Goal: Task Accomplishment & Management: Use online tool/utility

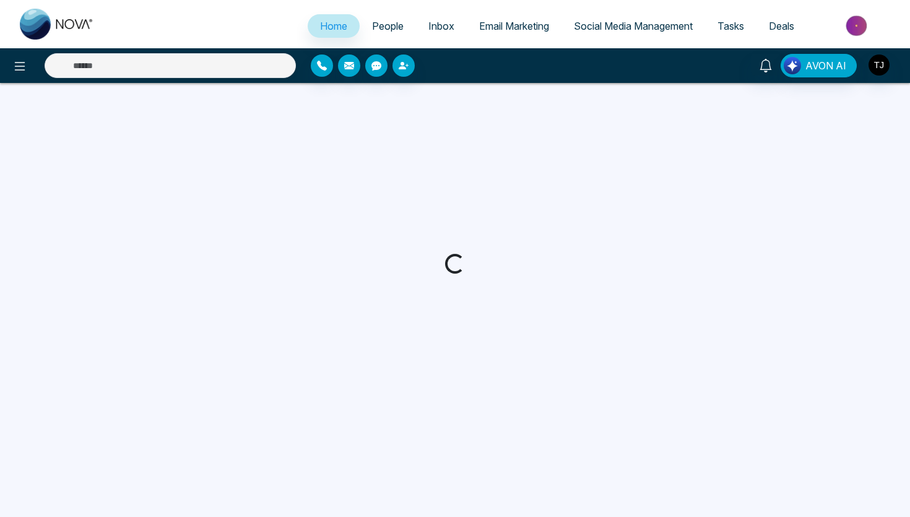
select select "*"
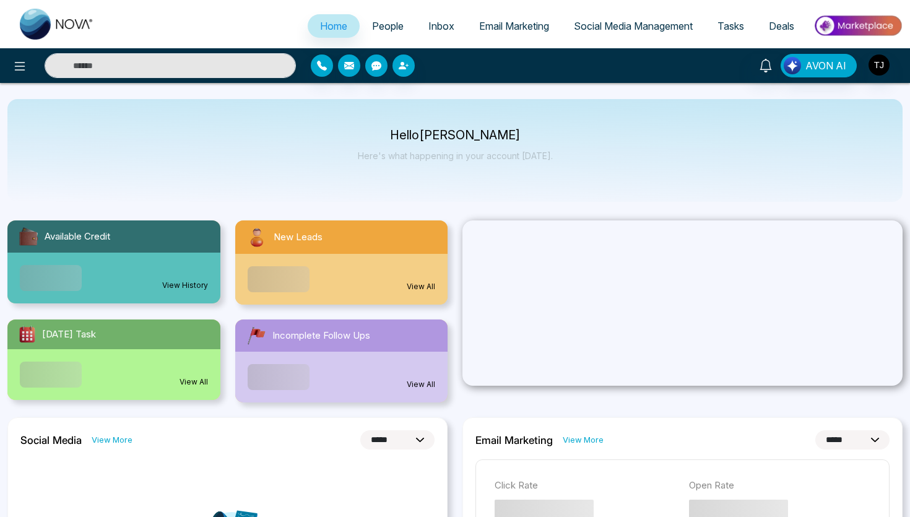
click at [594, 29] on span "Social Media Management" at bounding box center [633, 26] width 119 height 12
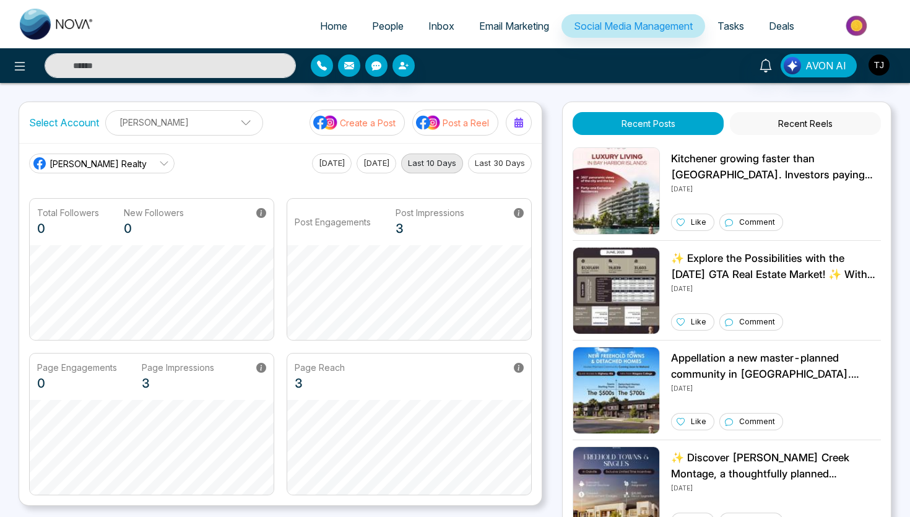
click at [362, 128] on p "Create a Post" at bounding box center [368, 122] width 56 height 13
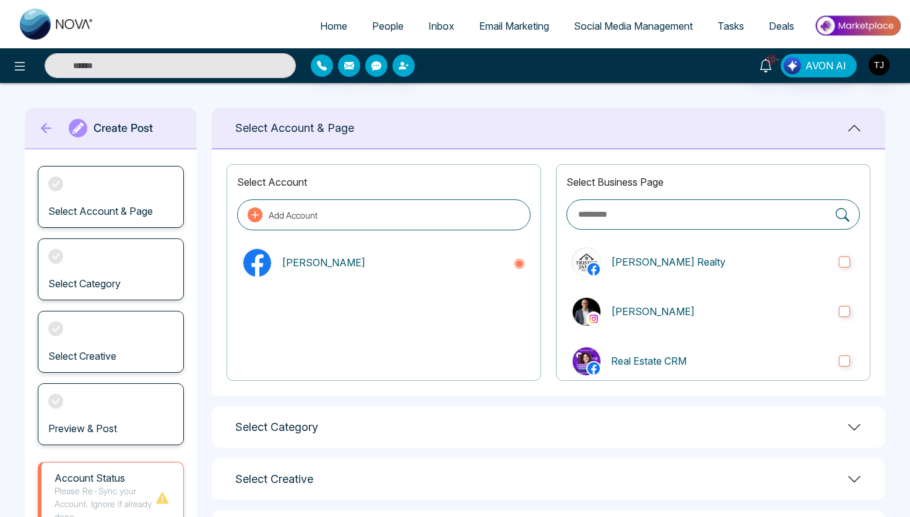
click at [50, 127] on icon at bounding box center [46, 128] width 19 height 25
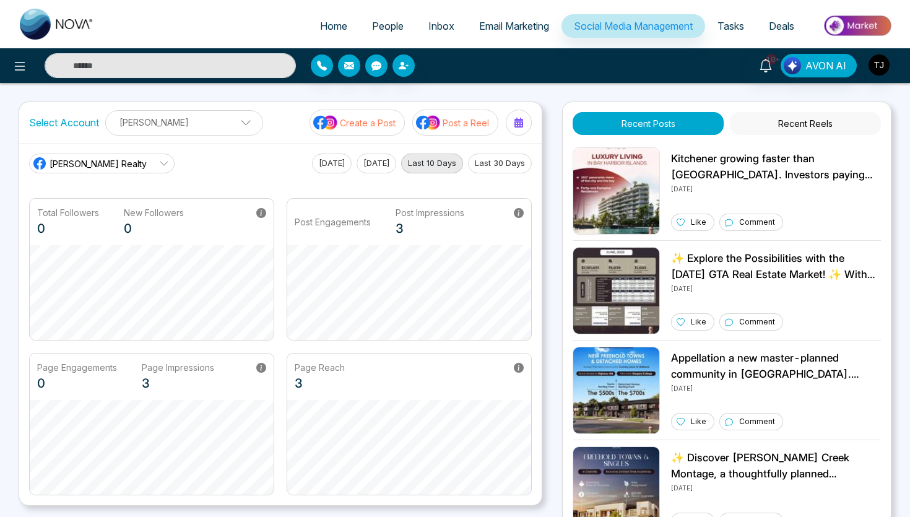
click at [533, 46] on div "Home People Inbox Email Marketing Social Media Management Tasks Deals" at bounding box center [455, 24] width 910 height 48
